Goal: Information Seeking & Learning: Understand process/instructions

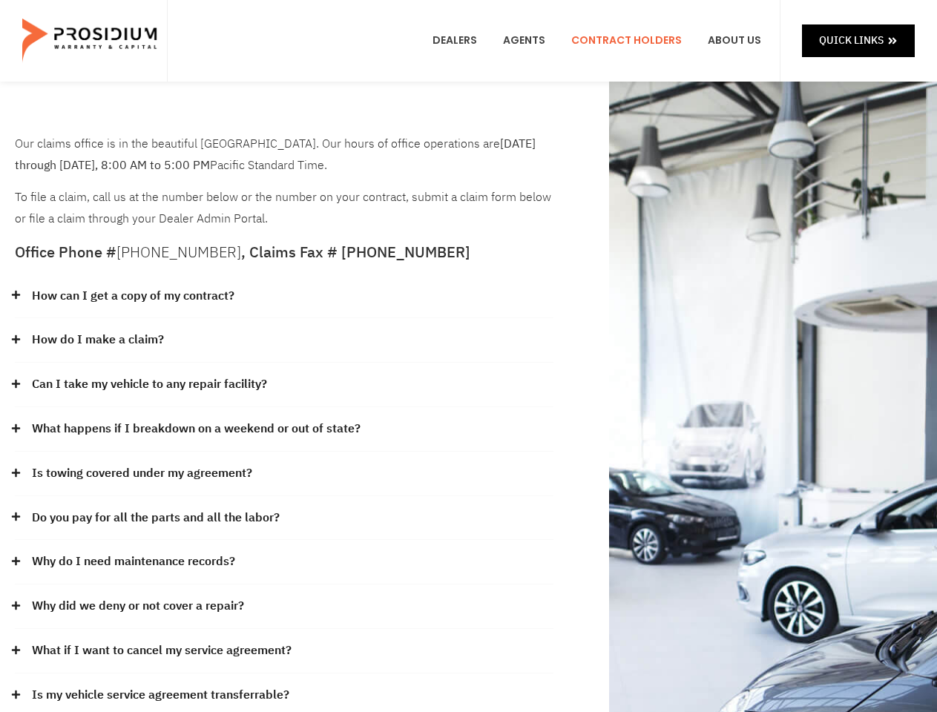
click at [468, 356] on div "How do I make a claim?" at bounding box center [284, 340] width 538 height 44
click at [284, 297] on div "How can I get a copy of my contract?" at bounding box center [284, 296] width 538 height 44
click at [132, 296] on link "How can I get a copy of my contract?" at bounding box center [133, 296] width 202 height 22
click at [284, 340] on div "How do I make a claim?" at bounding box center [284, 340] width 538 height 44
click at [97, 340] on link "How do I make a claim?" at bounding box center [98, 340] width 132 height 22
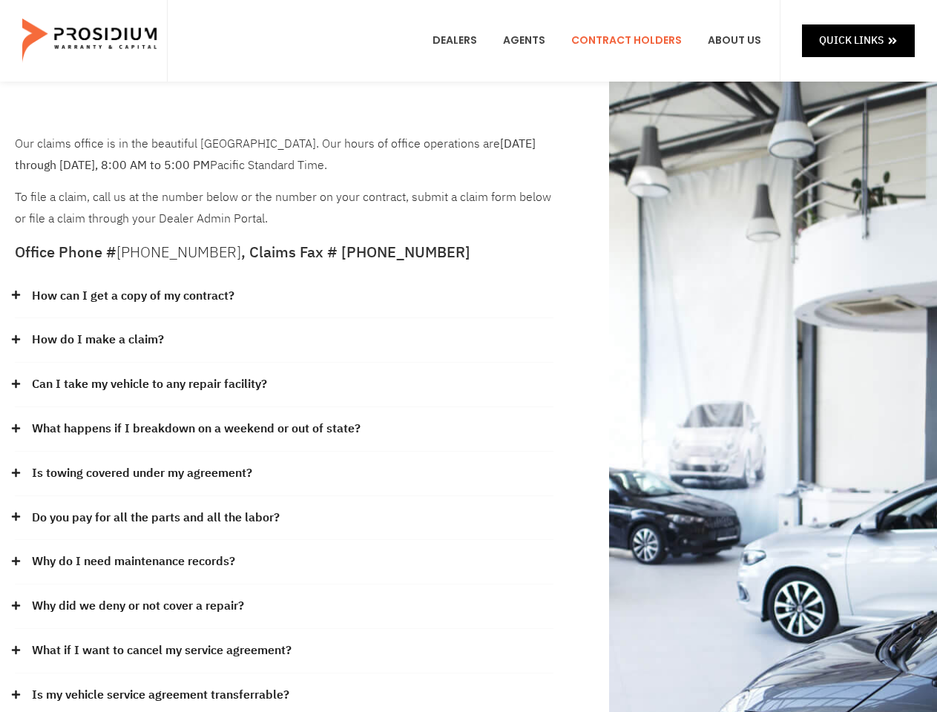
click at [284, 385] on div "Can I take my vehicle to any repair facility?" at bounding box center [284, 385] width 538 height 44
click at [150, 384] on link "Can I take my vehicle to any repair facility?" at bounding box center [149, 385] width 235 height 22
click at [284, 429] on link "What happens if I breakdown on a weekend or out of state?" at bounding box center [196, 429] width 329 height 22
click at [194, 429] on link "What happens if I breakdown on a weekend or out of state?" at bounding box center [196, 429] width 329 height 22
click at [284, 474] on div "Is towing covered under my agreement?" at bounding box center [284, 474] width 538 height 44
